Goal: Task Accomplishment & Management: Manage account settings

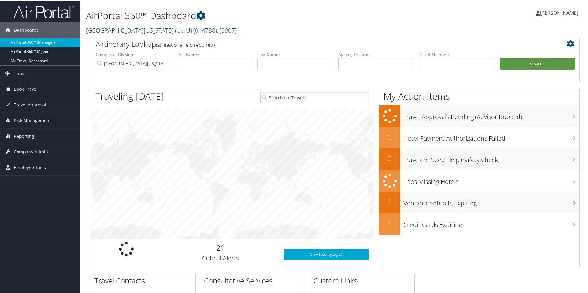
click at [124, 29] on link "University Of Utah (UofU) ( 044788 ) , [ 9807 ]" at bounding box center [161, 30] width 151 height 8
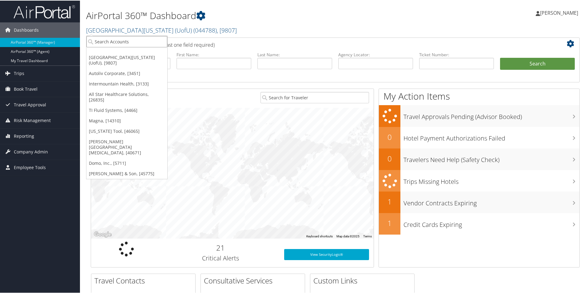
click at [127, 43] on input "search" at bounding box center [126, 40] width 81 height 11
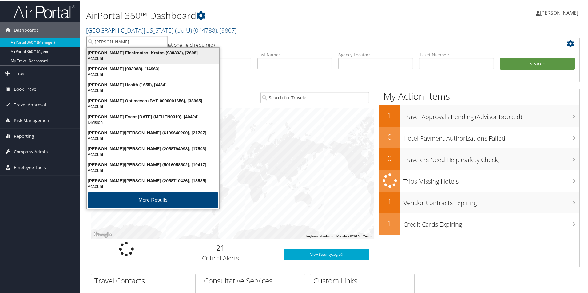
type input "henry f"
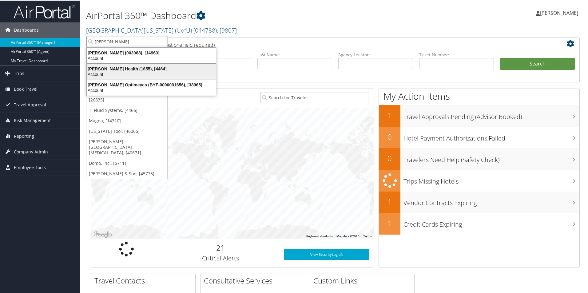
click at [136, 69] on div "Henry Ford Health (1655), [4464]" at bounding box center [151, 68] width 136 height 6
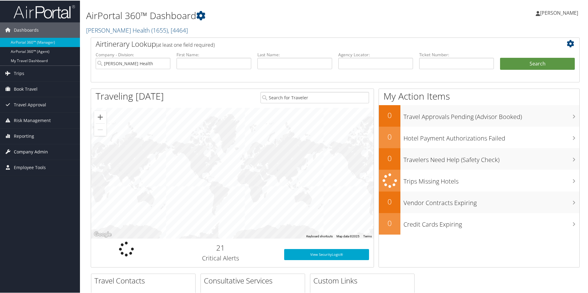
click at [29, 149] on span "Company Admin" at bounding box center [31, 151] width 34 height 15
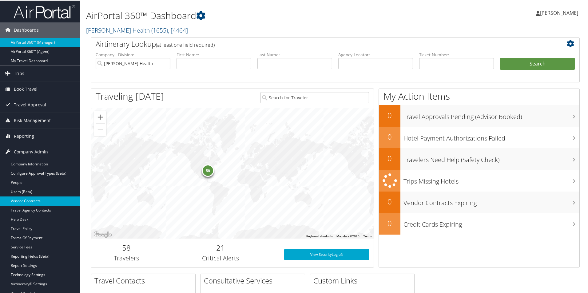
click at [27, 198] on link "Vendor Contracts" at bounding box center [40, 200] width 80 height 9
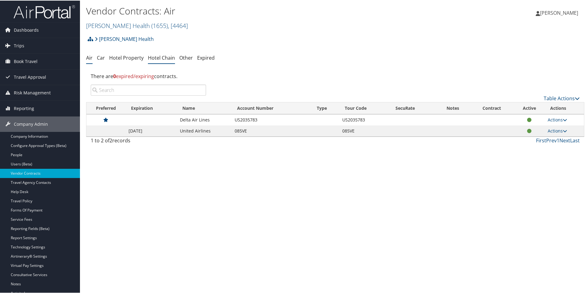
click at [158, 59] on link "Hotel Chain" at bounding box center [161, 57] width 27 height 7
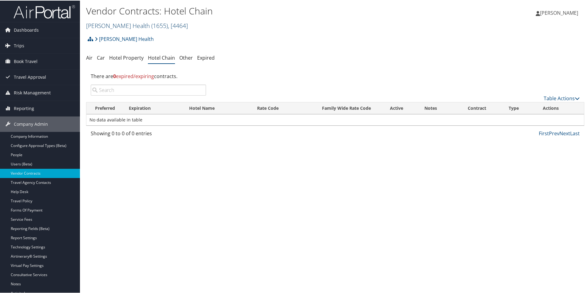
click at [113, 25] on link "[PERSON_NAME] Health ( 1655 ) , [ 4464 ]" at bounding box center [137, 25] width 102 height 8
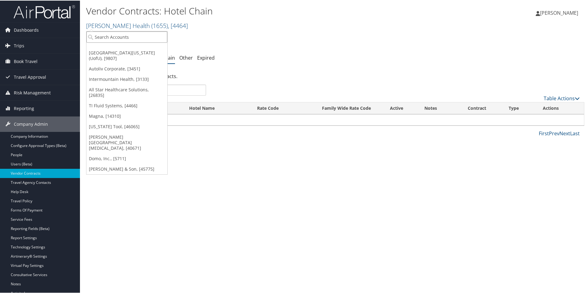
click at [114, 33] on input "search" at bounding box center [126, 36] width 81 height 11
type input "AM G"
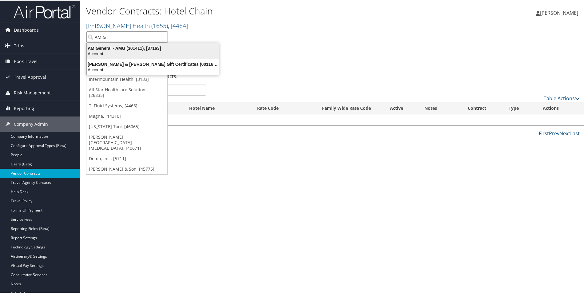
click at [132, 51] on div "Account" at bounding box center [152, 53] width 139 height 6
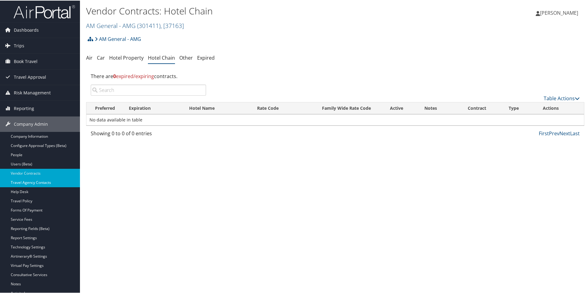
click at [33, 183] on link "Travel Agency Contacts" at bounding box center [40, 181] width 80 height 9
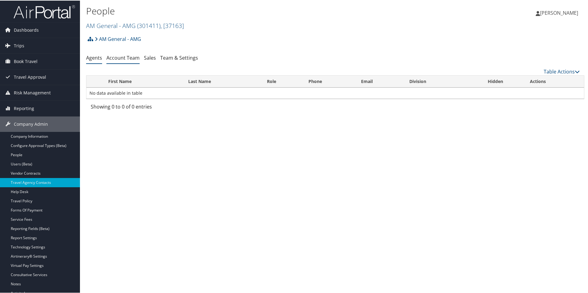
click at [122, 57] on link "Account Team" at bounding box center [122, 57] width 33 height 7
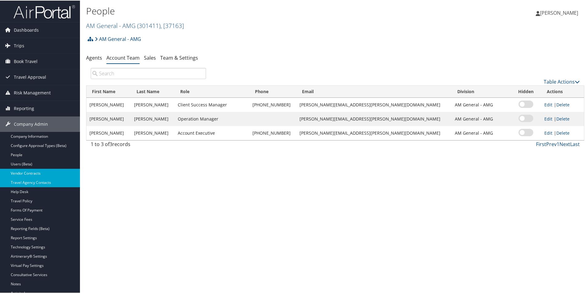
click at [29, 173] on link "Vendor Contracts" at bounding box center [40, 172] width 80 height 9
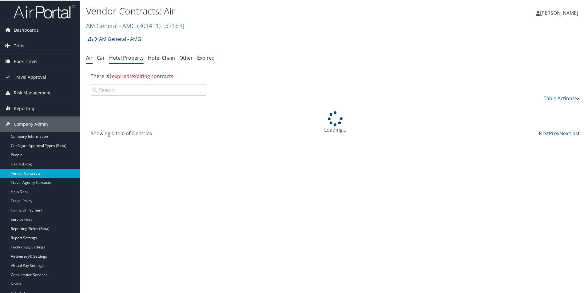
click at [129, 60] on link "Hotel Property" at bounding box center [126, 57] width 34 height 7
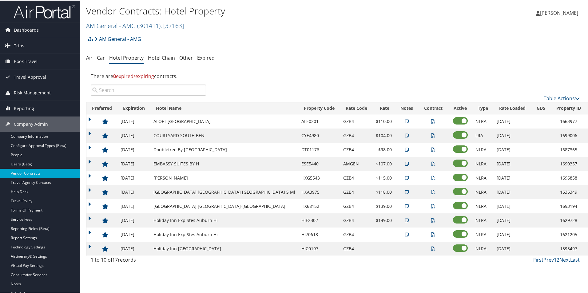
click at [149, 91] on input "search" at bounding box center [148, 89] width 115 height 11
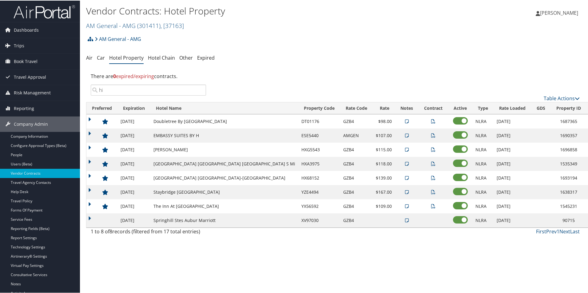
type input "h"
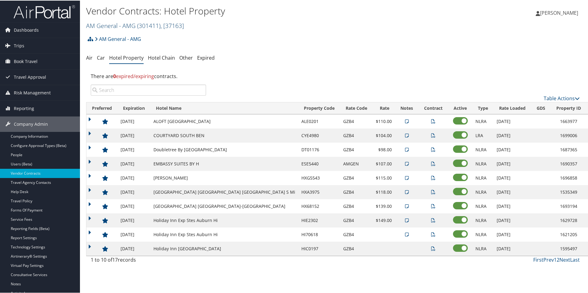
click at [117, 25] on link "AM General - AMG ( 301411 ) , [ 37163 ]" at bounding box center [135, 25] width 98 height 8
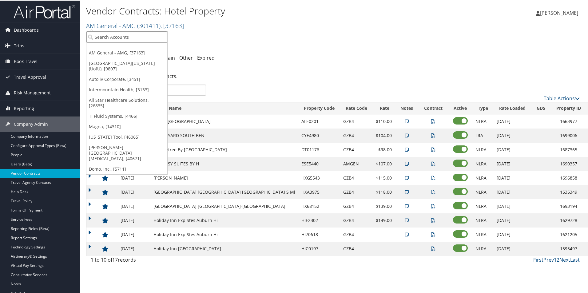
click at [109, 34] on input "search" at bounding box center [126, 36] width 81 height 11
type input "elior"
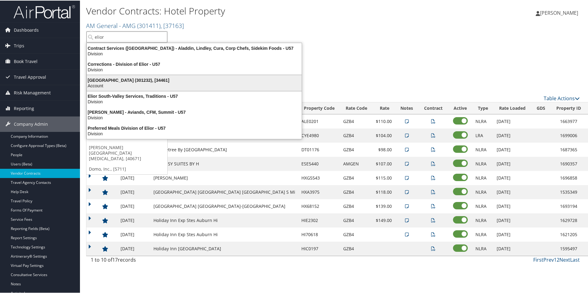
click at [138, 83] on div "Account" at bounding box center [194, 85] width 222 height 6
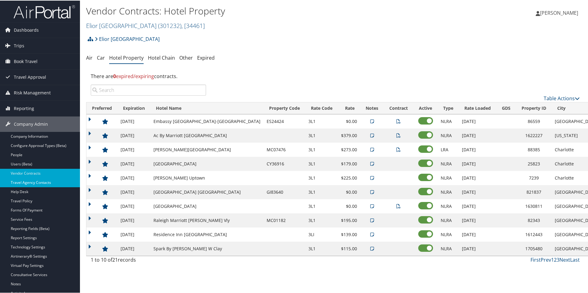
click at [32, 184] on link "Travel Agency Contacts" at bounding box center [40, 181] width 80 height 9
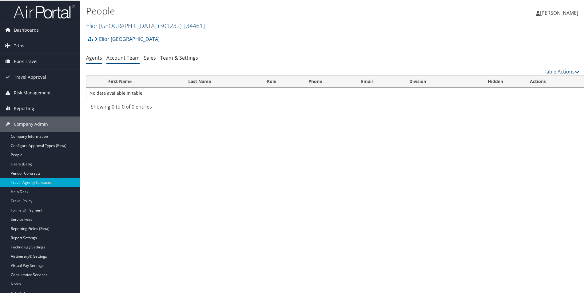
click at [122, 60] on link "Account Team" at bounding box center [122, 57] width 33 height 7
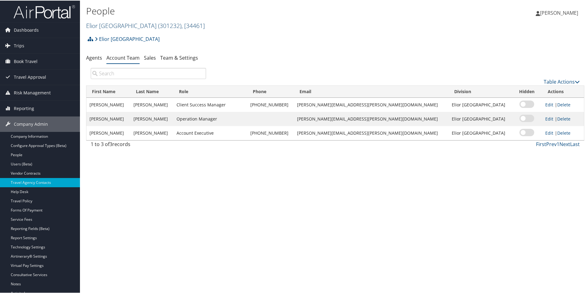
click at [110, 23] on link "Elior North America ( 301232 ) , [ 34461 ]" at bounding box center [145, 25] width 119 height 8
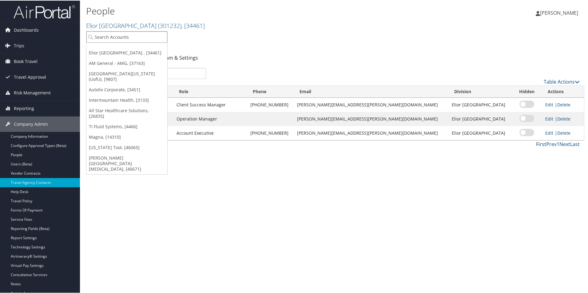
click at [119, 33] on input "search" at bounding box center [126, 36] width 81 height 11
type input "landmar"
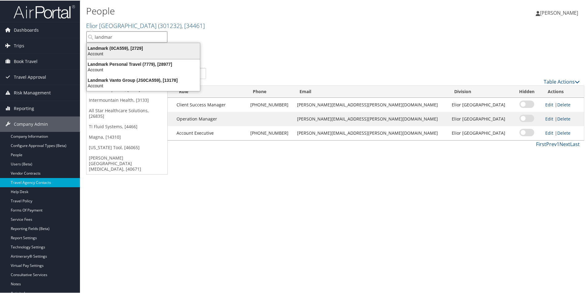
click at [119, 52] on div "Account" at bounding box center [143, 53] width 121 height 6
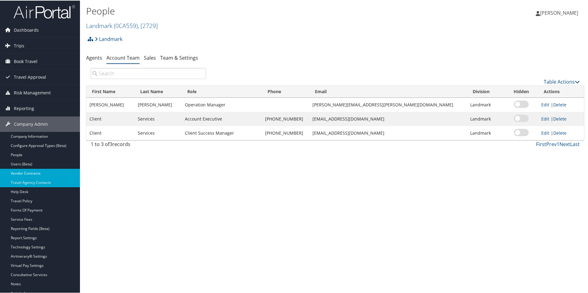
click at [38, 170] on link "Vendor Contracts" at bounding box center [40, 172] width 80 height 9
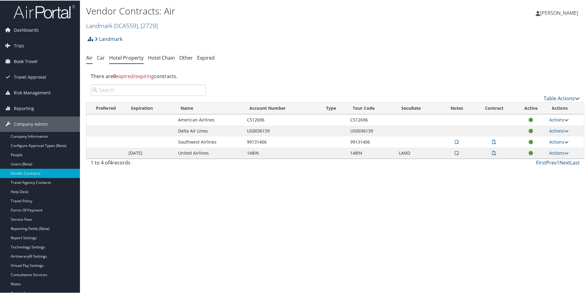
click at [126, 57] on link "Hotel Property" at bounding box center [126, 57] width 34 height 7
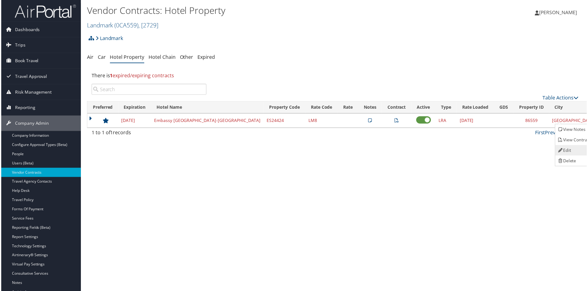
click at [568, 147] on link "Edit" at bounding box center [575, 150] width 39 height 10
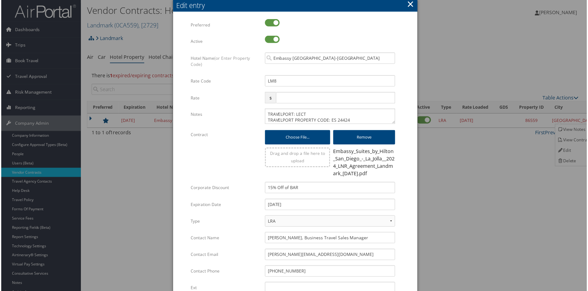
click at [408, 5] on button "×" at bounding box center [410, 4] width 7 height 12
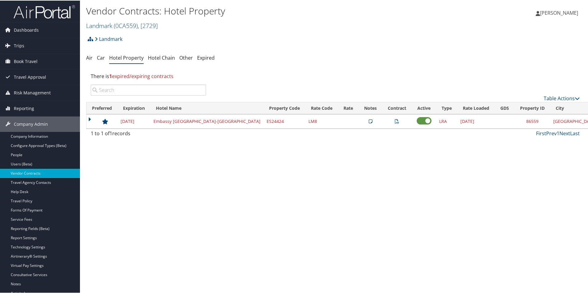
click at [126, 90] on input "search" at bounding box center [148, 89] width 115 height 11
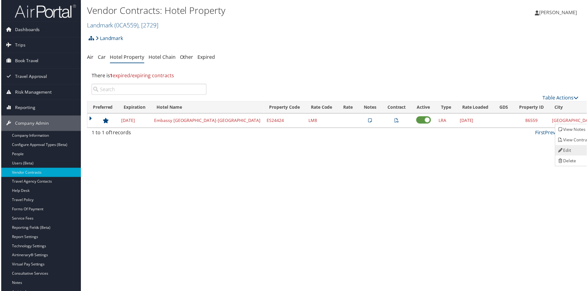
click at [574, 151] on link "Edit" at bounding box center [575, 150] width 39 height 10
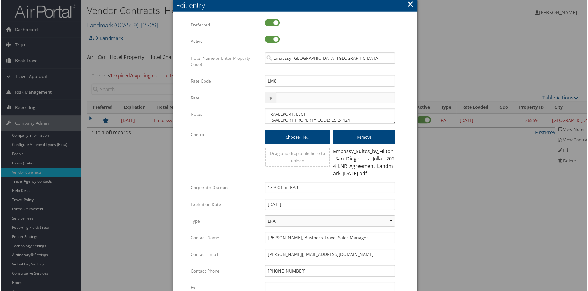
click at [292, 98] on input "text" at bounding box center [336, 97] width 120 height 11
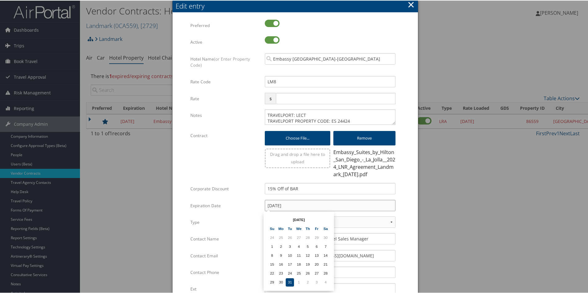
click at [294, 206] on input "12/31/2024" at bounding box center [330, 204] width 131 height 11
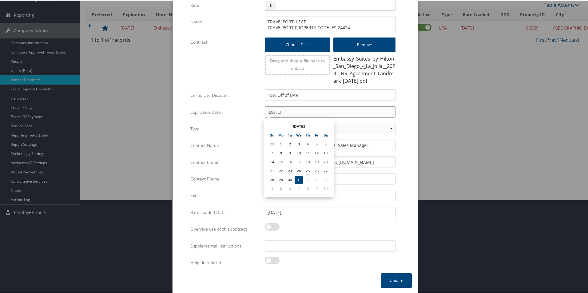
scroll to position [94, 0]
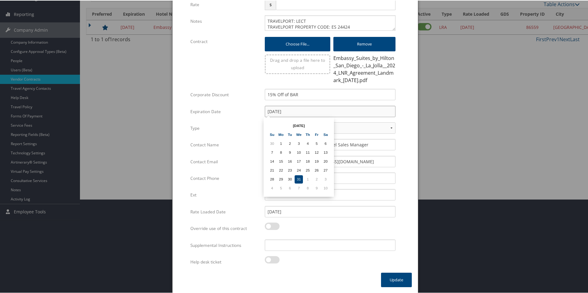
type input "12/31/2025"
click at [214, 237] on div "Override use of this contract Multiple values The selected items contain differ…" at bounding box center [295, 230] width 210 height 17
click at [271, 243] on input "Supplemental Instructions" at bounding box center [330, 244] width 131 height 11
drag, startPoint x: 295, startPoint y: 244, endPoint x: 320, endPoint y: 243, distance: 25.5
click at [320, 243] on input "SAB Prop ID - 56000" at bounding box center [330, 244] width 131 height 11
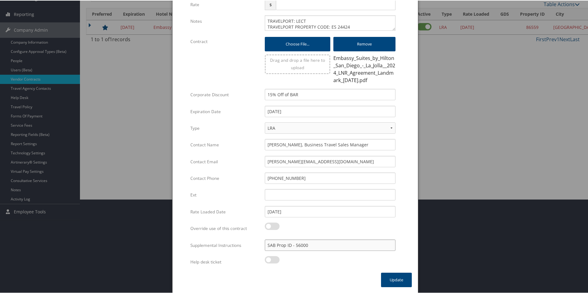
paste input "014812"
type input "SAB Prop ID - 014812"
click at [323, 282] on div "× Edit entry Multiple values The selected items contain different values for th…" at bounding box center [295, 99] width 246 height 387
click at [389, 279] on button "Update" at bounding box center [396, 279] width 31 height 14
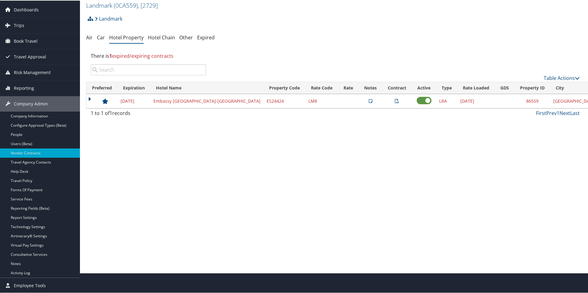
scroll to position [20, 0]
click at [121, 8] on span "( 0CA559 )" at bounding box center [126, 5] width 24 height 8
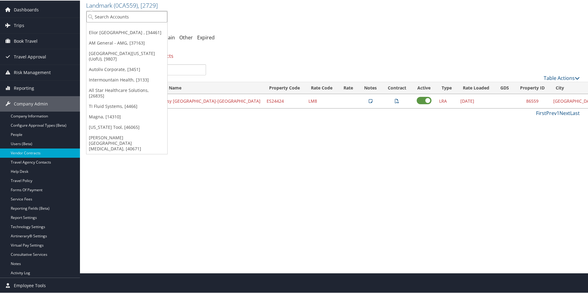
click at [122, 17] on input "search" at bounding box center [126, 15] width 81 height 11
type input "innova"
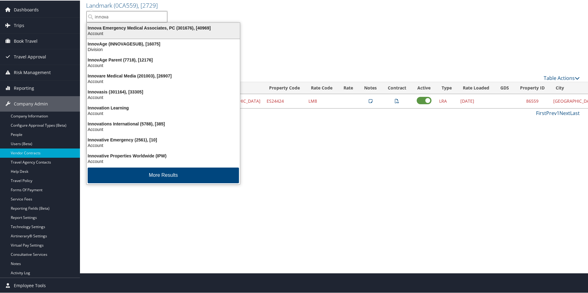
click at [137, 29] on div "Innova Emergency Medical Associates, PC (301676), [40969]" at bounding box center [163, 28] width 160 height 6
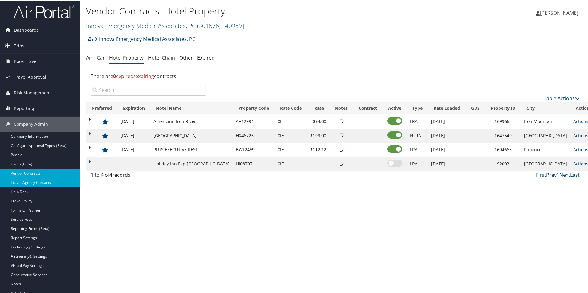
click at [40, 181] on link "Travel Agency Contacts" at bounding box center [40, 181] width 80 height 9
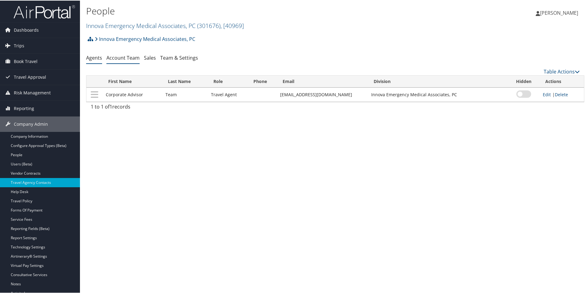
click at [121, 60] on link "Account Team" at bounding box center [122, 57] width 33 height 7
